Goal: Transaction & Acquisition: Subscribe to service/newsletter

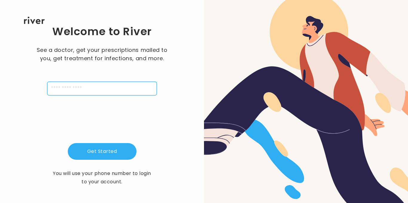
click at [85, 94] on input "tel" at bounding box center [102, 89] width 110 height 14
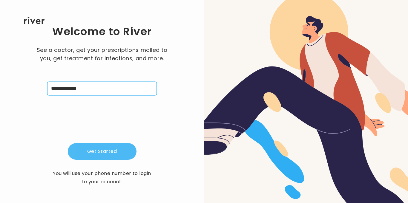
type input "**********"
click at [108, 155] on button "Get Started" at bounding box center [102, 151] width 69 height 17
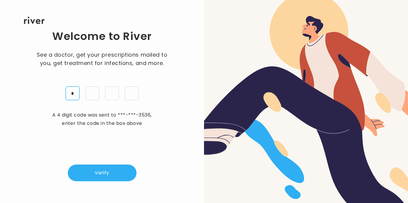
type input "*"
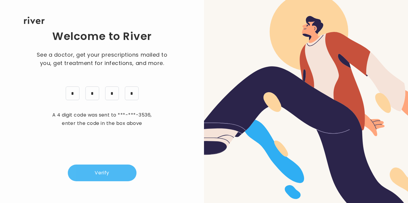
click at [81, 173] on button "Verify" at bounding box center [102, 173] width 69 height 17
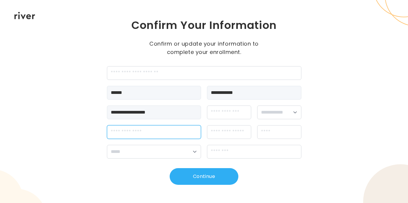
click at [164, 128] on input "streetAddress" at bounding box center [154, 132] width 94 height 14
type input "**********"
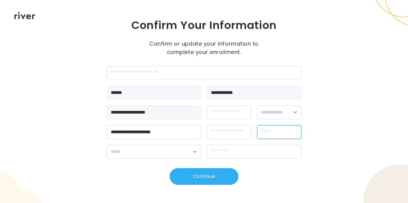
type input "******"
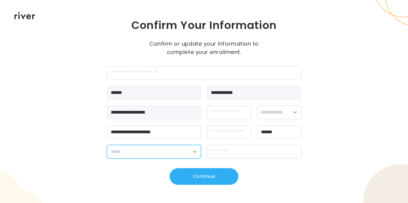
select select "**"
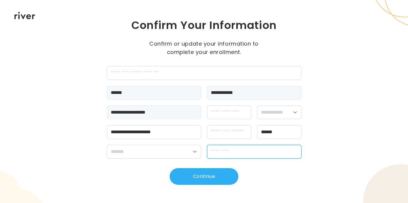
type input "*****"
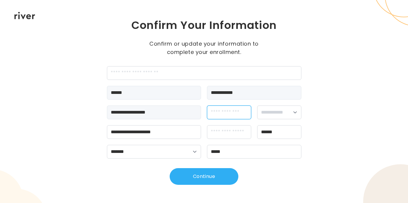
click at [229, 110] on input "dateOfBirth" at bounding box center [229, 113] width 44 height 14
type input "**********"
click at [274, 111] on select "**********" at bounding box center [279, 113] width 44 height 14
select select "****"
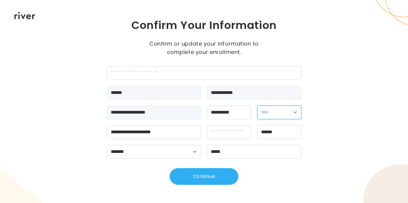
click at [257, 106] on select "**********" at bounding box center [279, 113] width 44 height 14
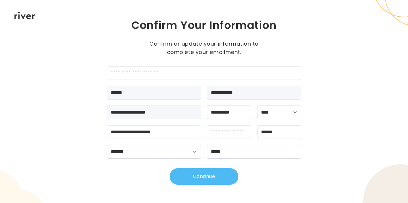
click at [194, 174] on button "Continue" at bounding box center [204, 176] width 69 height 17
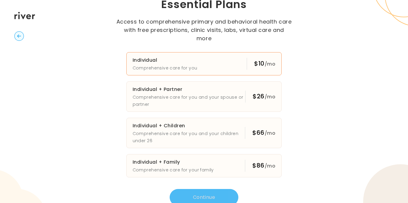
click at [205, 56] on button "Individual Comprehensive care for you $10 /mo" at bounding box center [204, 63] width 156 height 23
click at [205, 189] on button "Continue" at bounding box center [204, 197] width 69 height 17
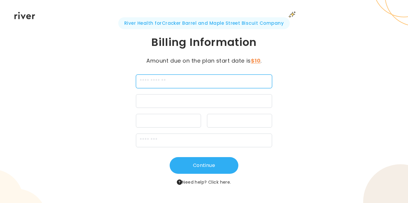
click at [183, 80] on input "cardName" at bounding box center [204, 82] width 136 height 14
type input "**********"
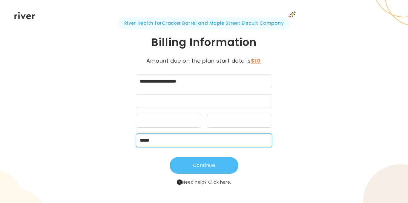
type input "*****"
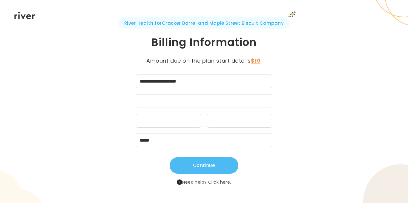
click at [228, 171] on button "Continue" at bounding box center [204, 165] width 69 height 17
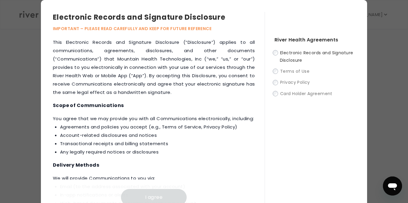
click at [272, 55] on div "River Health Agreements Electronic Records and Signature Disclosure Terms of Us…" at bounding box center [310, 109] width 91 height 194
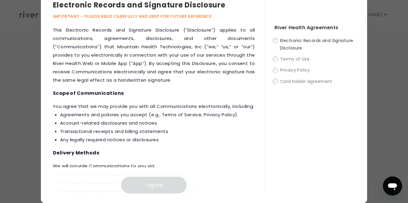
click at [275, 62] on label "Terms of Use" at bounding box center [314, 58] width 81 height 7
click at [144, 17] on p "IMPORTANT – PLEASE READ CAREFULLY AND KEEP FOR FUTURE REFERENCE" at bounding box center [159, 16] width 212 height 7
click at [278, 41] on label "Electronic Records and Signature Disclosure" at bounding box center [314, 44] width 81 height 15
click at [274, 62] on label "Terms of Use" at bounding box center [314, 58] width 81 height 7
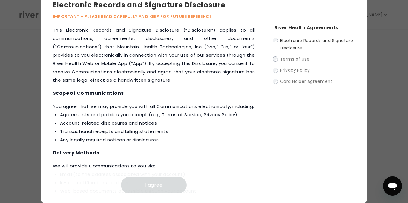
click at [2, 67] on div "Electronic Records and Signature Disclosure IMPORTANT – PLEASE READ CAREFULLY A…" at bounding box center [204, 96] width 408 height 216
click at [282, 42] on span "Electronic Records and Signature Disclosure" at bounding box center [316, 44] width 73 height 13
click at [339, 95] on div "River Health Agreements Electronic Records and Signature Disclosure Terms of Us…" at bounding box center [310, 97] width 91 height 194
click at [407, 88] on div "Electronic Records and Signature Disclosure IMPORTANT – PLEASE READ CAREFULLY A…" at bounding box center [204, 96] width 408 height 216
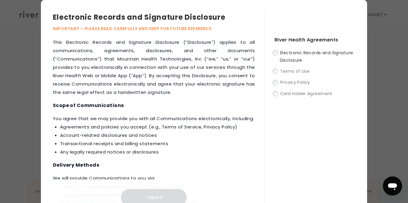
scroll to position [2, 0]
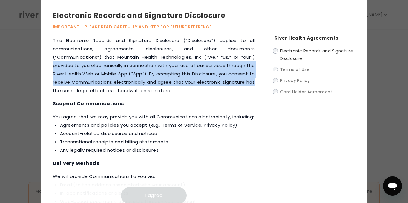
drag, startPoint x: 264, startPoint y: 58, endPoint x: 261, endPoint y: 85, distance: 27.1
click at [261, 85] on div "Electronic Records and Signature Disclosure IMPORTANT – PLEASE READ CAREFULLY A…" at bounding box center [204, 106] width 326 height 216
click at [261, 85] on div "This Electronic Records and Signature Disclosure (“Disclosure”) applies to all …" at bounding box center [159, 120] width 212 height 168
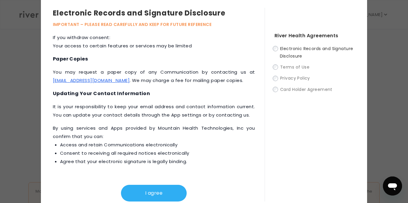
scroll to position [12, 0]
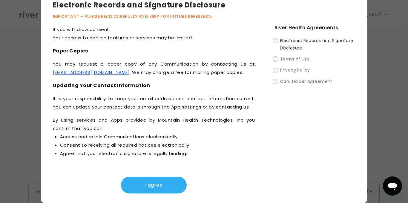
click at [272, 41] on div "River Health Agreements Electronic Records and Signature Disclosure Terms of Us…" at bounding box center [310, 97] width 91 height 194
click at [146, 192] on button "I agree" at bounding box center [154, 185] width 66 height 17
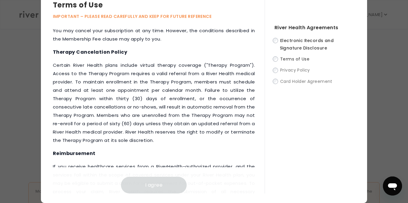
scroll to position [844, 0]
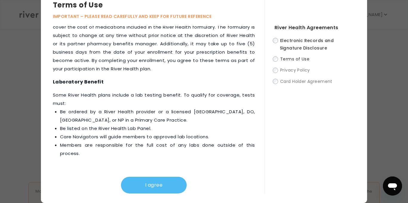
click at [151, 185] on button "I agree" at bounding box center [154, 185] width 66 height 17
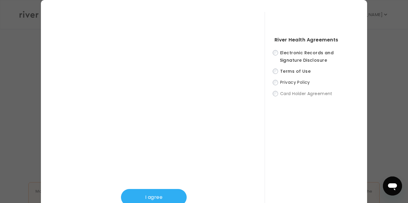
scroll to position [12, 0]
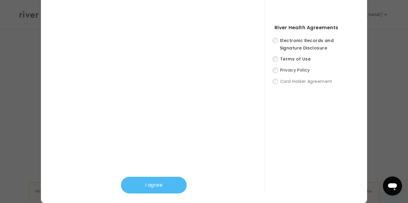
click at [145, 181] on button "I agree" at bounding box center [154, 185] width 66 height 17
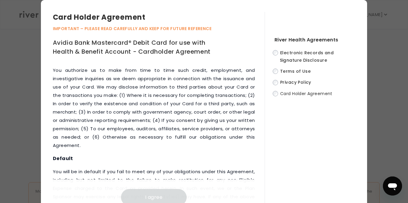
scroll to position [3274, 0]
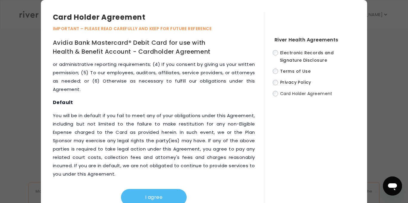
click at [144, 194] on button "I agree" at bounding box center [154, 197] width 66 height 17
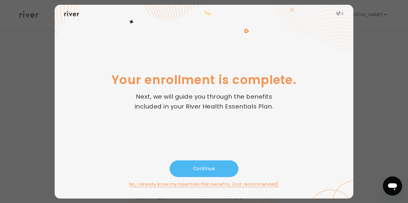
click at [204, 169] on button "Continue" at bounding box center [204, 169] width 69 height 17
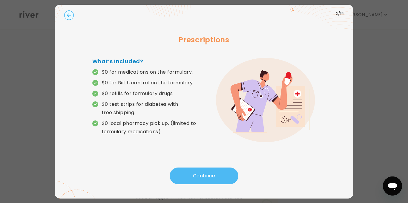
click at [183, 174] on button "Continue" at bounding box center [204, 176] width 69 height 17
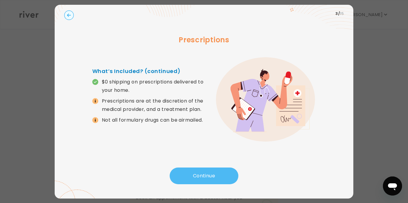
click at [191, 182] on button "Continue" at bounding box center [204, 176] width 69 height 17
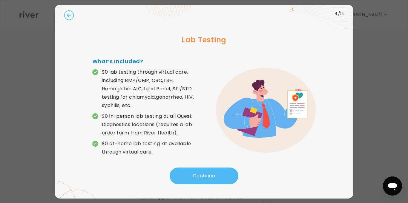
click at [191, 182] on button "Continue" at bounding box center [204, 176] width 69 height 17
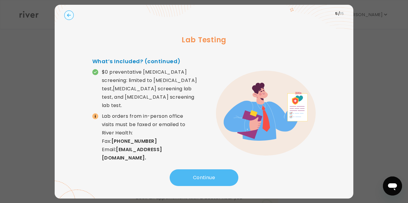
click at [191, 182] on button "Continue" at bounding box center [204, 178] width 69 height 17
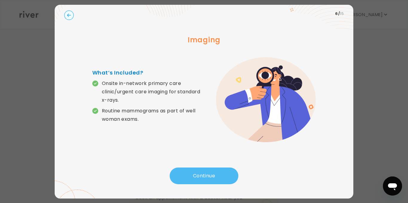
click at [191, 182] on button "Continue" at bounding box center [204, 176] width 69 height 17
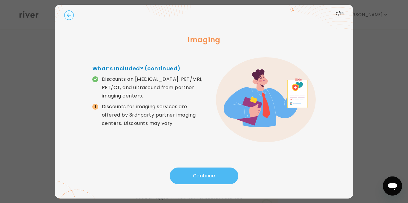
click at [191, 182] on button "Continue" at bounding box center [204, 176] width 69 height 17
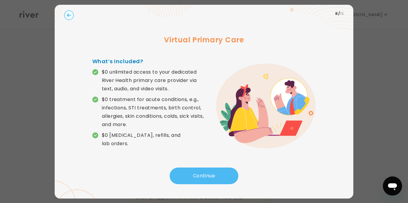
click at [191, 182] on button "Continue" at bounding box center [204, 176] width 69 height 17
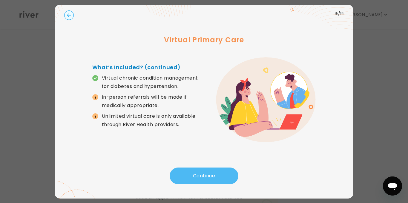
click at [191, 182] on button "Continue" at bounding box center [204, 176] width 69 height 17
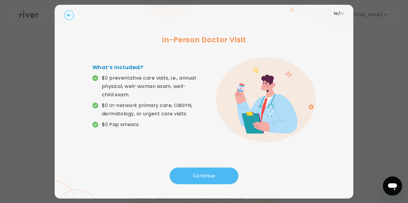
click at [191, 182] on button "Continue" at bounding box center [204, 176] width 69 height 17
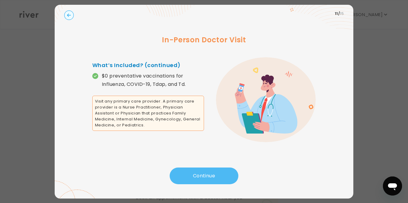
click at [191, 182] on button "Continue" at bounding box center [204, 176] width 69 height 17
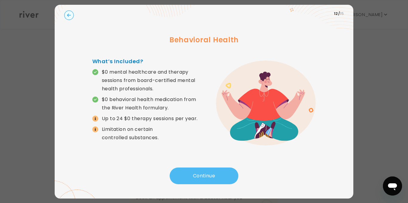
click at [191, 182] on button "Continue" at bounding box center [204, 176] width 69 height 17
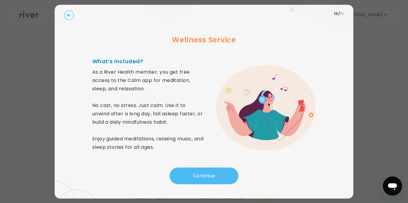
click at [191, 182] on button "Continue" at bounding box center [204, 176] width 69 height 17
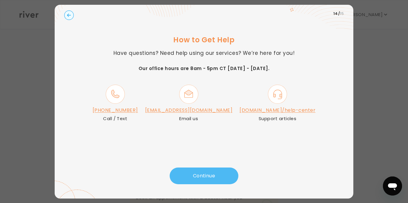
click at [191, 182] on button "Continue" at bounding box center [204, 176] width 69 height 17
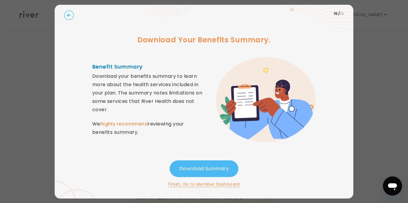
click at [175, 170] on button "Download Summary" at bounding box center [204, 169] width 69 height 17
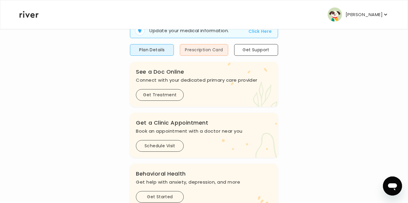
scroll to position [67, 0]
click at [165, 50] on button "Plan Details" at bounding box center [152, 50] width 44 height 12
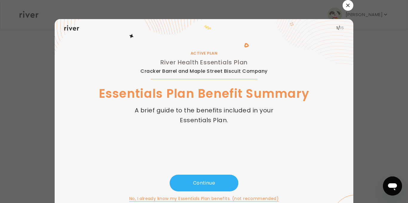
scroll to position [10, 0]
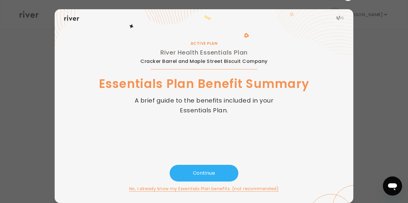
click at [361, 18] on div at bounding box center [204, 101] width 408 height 203
click at [400, 110] on div at bounding box center [204, 101] width 408 height 203
click at [340, 2] on div "1 / 15 ACTIVE PLAN River Health Essentials Plan Cracker Barrel and Maple Street…" at bounding box center [204, 96] width 299 height 213
click at [180, 180] on button "Continue" at bounding box center [204, 173] width 69 height 17
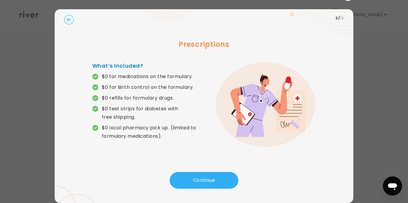
click at [72, 16] on icon "button" at bounding box center [69, 20] width 10 height 10
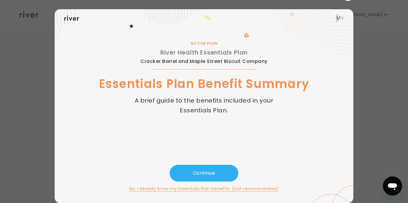
click at [72, 16] on icon at bounding box center [71, 18] width 15 height 5
click at [194, 175] on button "Continue" at bounding box center [204, 173] width 69 height 17
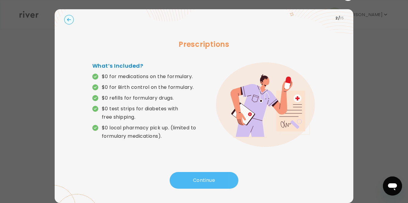
click at [196, 181] on button "Continue" at bounding box center [204, 180] width 69 height 17
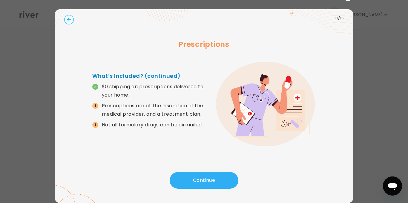
click at [399, 137] on div at bounding box center [204, 101] width 408 height 203
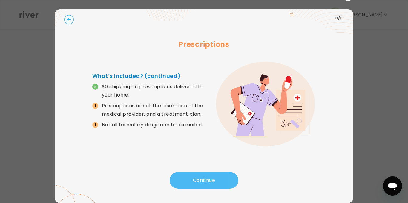
click at [204, 174] on button "Continue" at bounding box center [204, 180] width 69 height 17
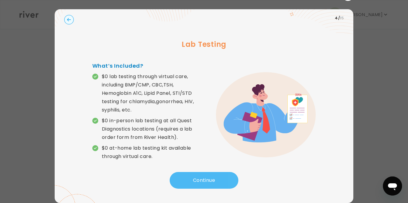
click at [204, 174] on button "Continue" at bounding box center [204, 180] width 69 height 17
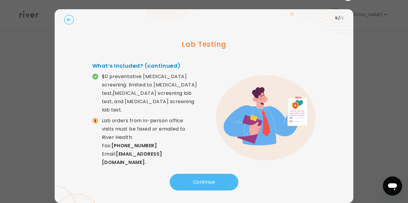
click at [204, 174] on button "Continue" at bounding box center [204, 182] width 69 height 17
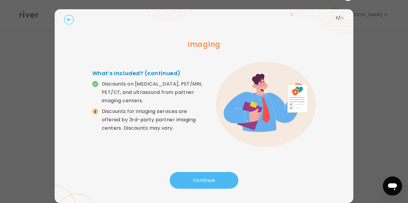
click at [204, 174] on button "Continue" at bounding box center [204, 180] width 69 height 17
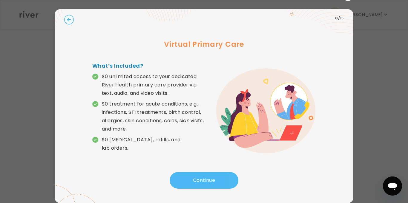
click at [204, 174] on button "Continue" at bounding box center [204, 180] width 69 height 17
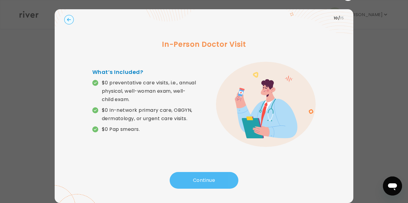
click at [204, 174] on button "Continue" at bounding box center [204, 180] width 69 height 17
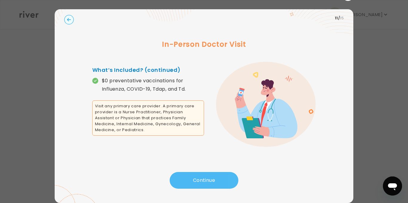
click at [204, 174] on button "Continue" at bounding box center [204, 180] width 69 height 17
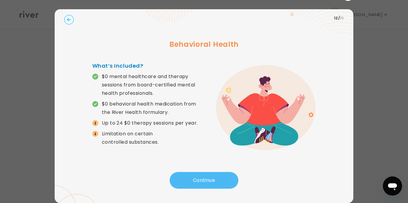
click at [204, 174] on button "Continue" at bounding box center [204, 180] width 69 height 17
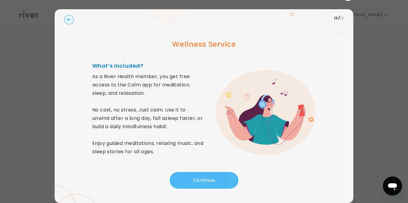
click at [204, 174] on button "Continue" at bounding box center [204, 180] width 69 height 17
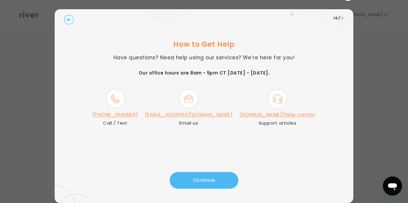
click at [204, 174] on button "Continue" at bounding box center [204, 180] width 69 height 17
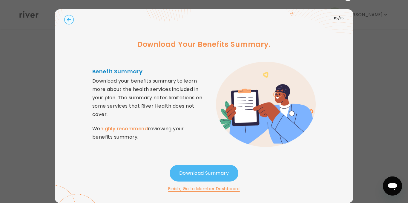
click at [204, 174] on button "Download Summary" at bounding box center [204, 173] width 69 height 17
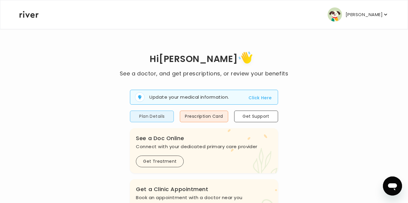
click at [163, 119] on button "Plan Details" at bounding box center [152, 117] width 44 height 12
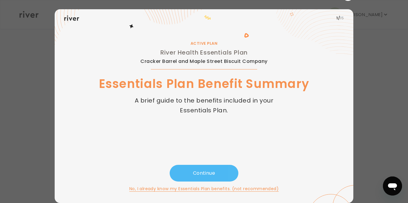
click at [218, 175] on button "Continue" at bounding box center [204, 173] width 69 height 17
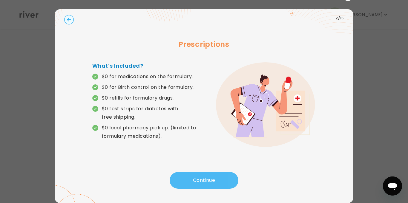
click at [218, 175] on button "Continue" at bounding box center [204, 180] width 69 height 17
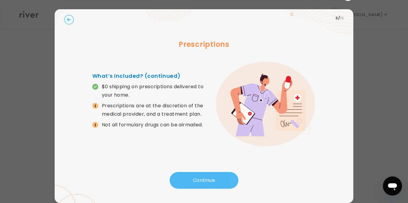
click at [218, 175] on button "Continue" at bounding box center [204, 180] width 69 height 17
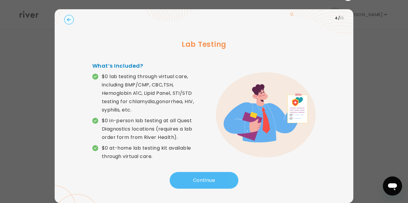
click at [218, 175] on button "Continue" at bounding box center [204, 180] width 69 height 17
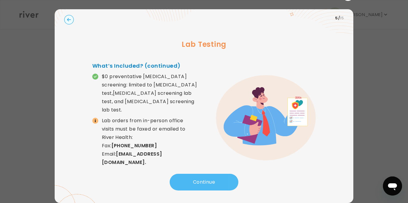
click at [218, 175] on button "Continue" at bounding box center [204, 182] width 69 height 17
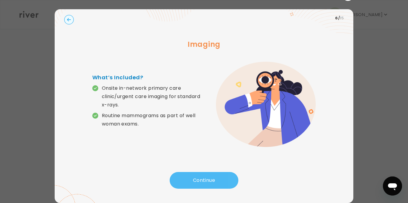
click at [218, 175] on button "Continue" at bounding box center [204, 180] width 69 height 17
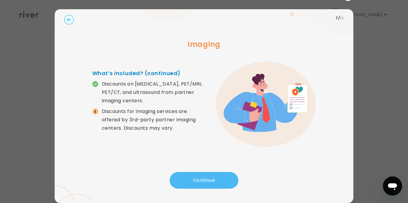
click at [218, 175] on button "Continue" at bounding box center [204, 180] width 69 height 17
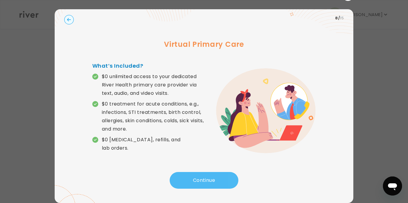
click at [218, 175] on button "Continue" at bounding box center [204, 180] width 69 height 17
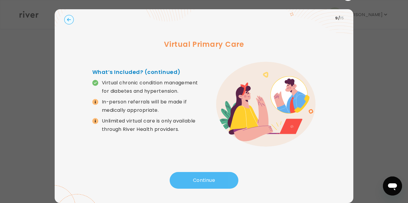
click at [218, 175] on button "Continue" at bounding box center [204, 180] width 69 height 17
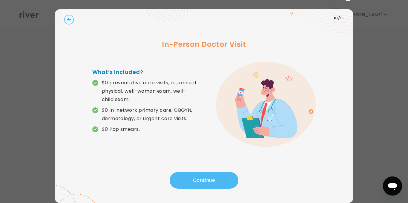
click at [218, 175] on button "Continue" at bounding box center [204, 180] width 69 height 17
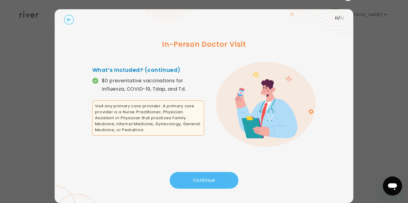
click at [218, 175] on button "Continue" at bounding box center [204, 180] width 69 height 17
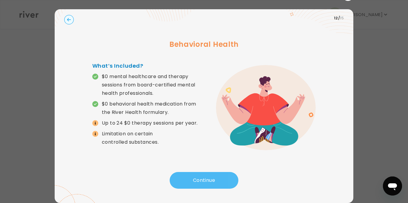
click at [218, 175] on button "Continue" at bounding box center [204, 180] width 69 height 17
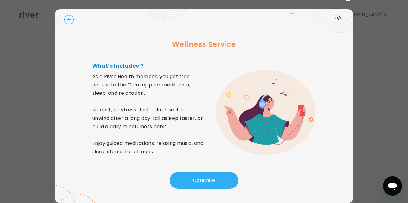
click at [70, 16] on circle "button" at bounding box center [69, 19] width 9 height 9
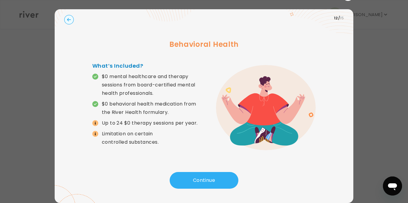
click at [70, 16] on circle "button" at bounding box center [69, 19] width 9 height 9
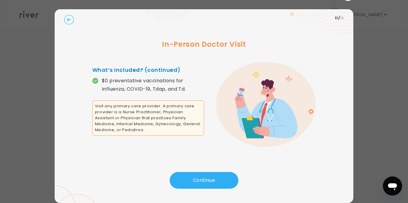
click at [70, 16] on circle "button" at bounding box center [69, 19] width 9 height 9
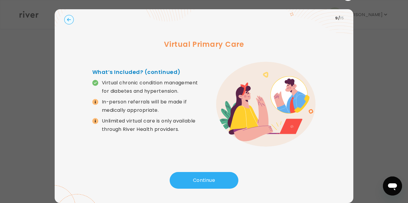
click at [70, 16] on circle "button" at bounding box center [69, 19] width 9 height 9
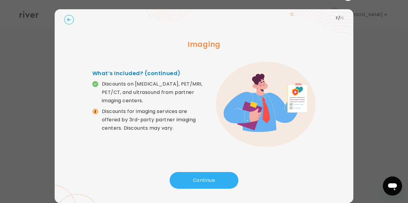
click at [70, 16] on circle "button" at bounding box center [69, 19] width 9 height 9
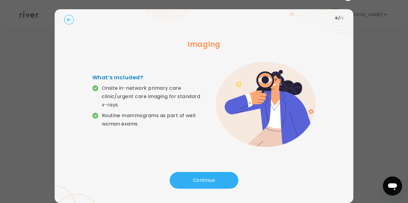
click at [70, 16] on circle "button" at bounding box center [69, 19] width 9 height 9
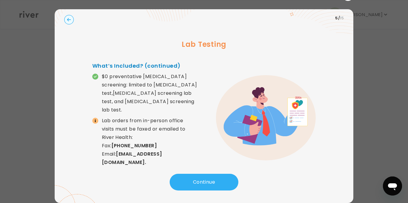
click at [70, 16] on circle "button" at bounding box center [69, 19] width 9 height 9
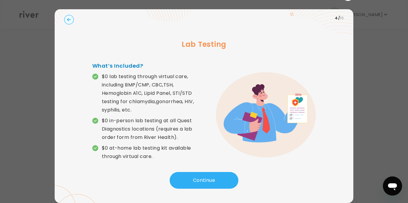
click at [70, 16] on circle "button" at bounding box center [69, 19] width 9 height 9
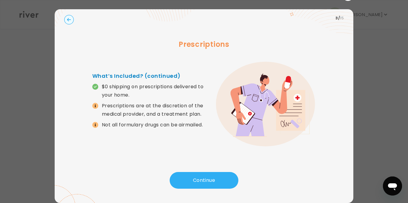
click at [70, 16] on circle "button" at bounding box center [69, 19] width 9 height 9
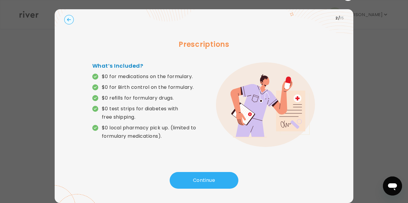
click at [401, 116] on div at bounding box center [204, 101] width 408 height 203
click at [66, 21] on circle "button" at bounding box center [69, 19] width 9 height 9
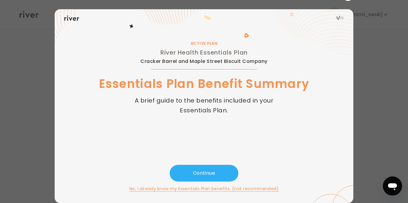
click at [199, 190] on button "No, I already know my Essentials Plan benefits. (not recommended)" at bounding box center [203, 188] width 149 height 7
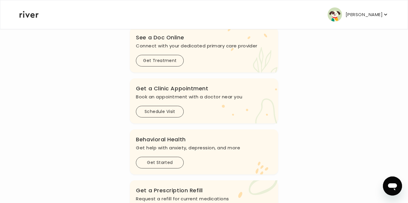
scroll to position [0, 0]
